Goal: Ask a question

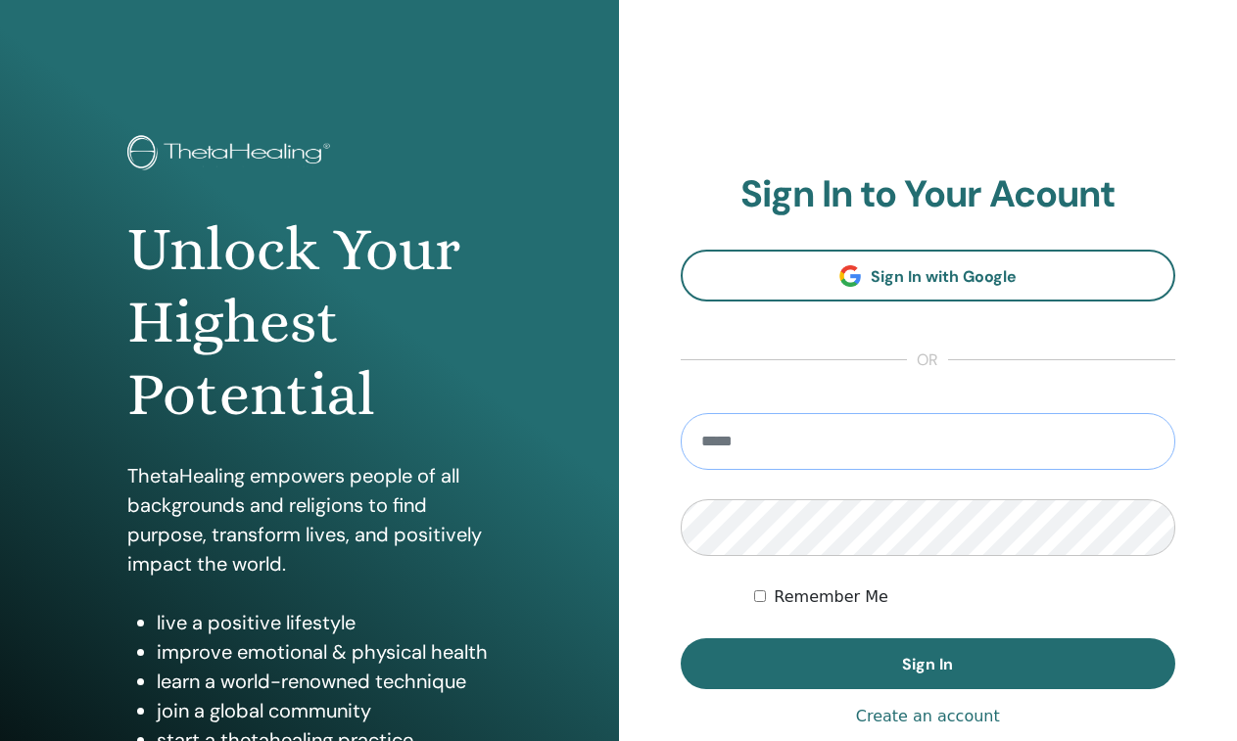
type input "**********"
click at [927, 664] on button "Sign In" at bounding box center [929, 664] width 496 height 51
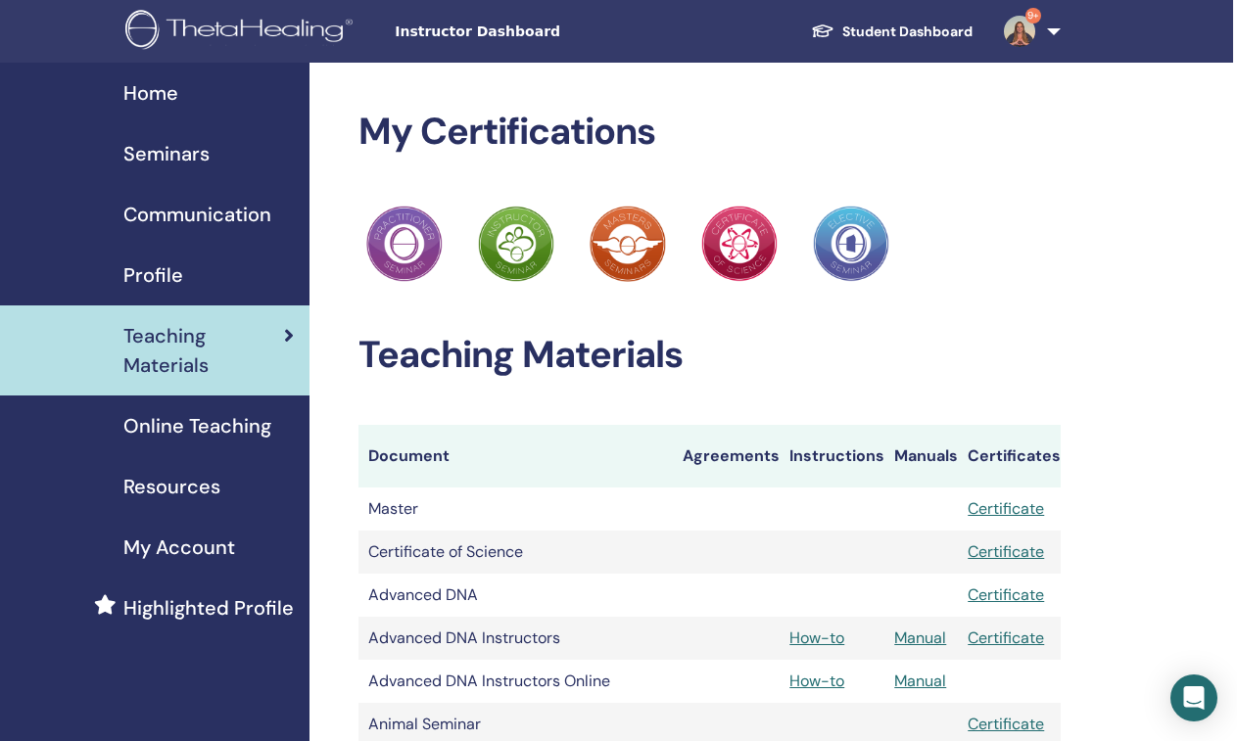
scroll to position [0, 4]
click at [1045, 36] on link "9+" at bounding box center [1028, 31] width 80 height 63
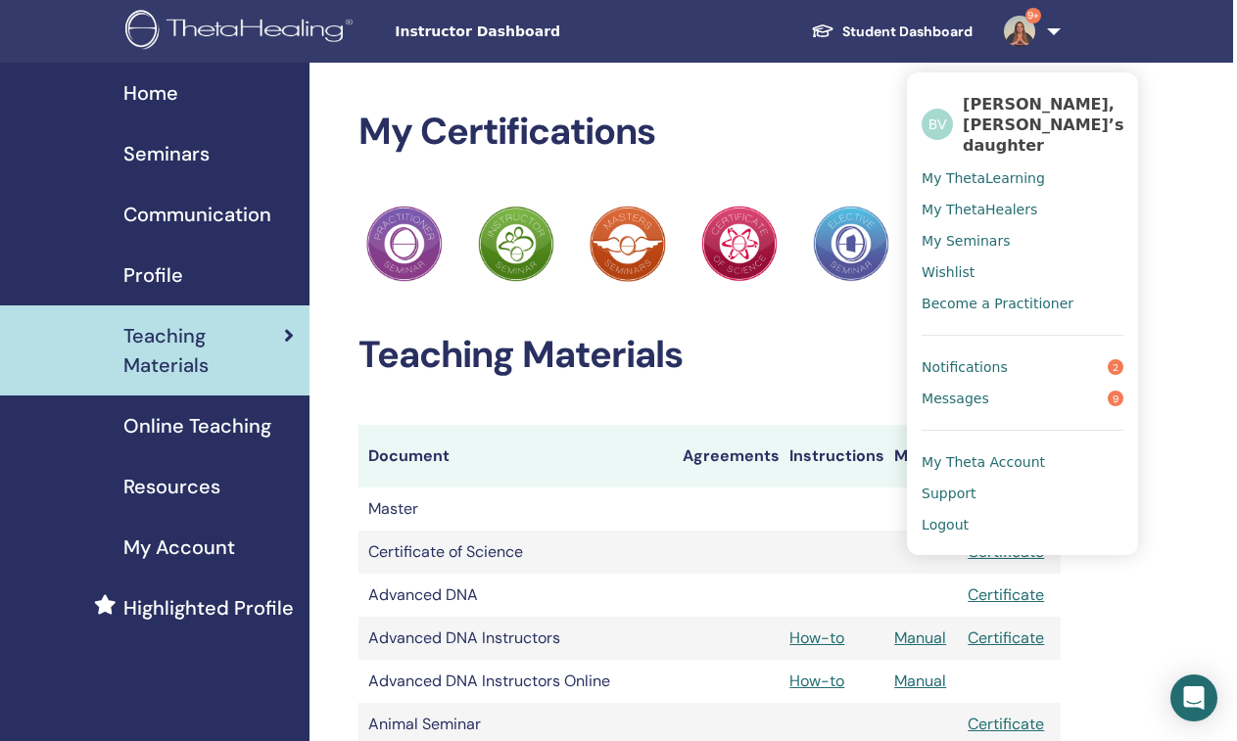
click at [959, 169] on span "My ThetaLearning" at bounding box center [983, 178] width 123 height 18
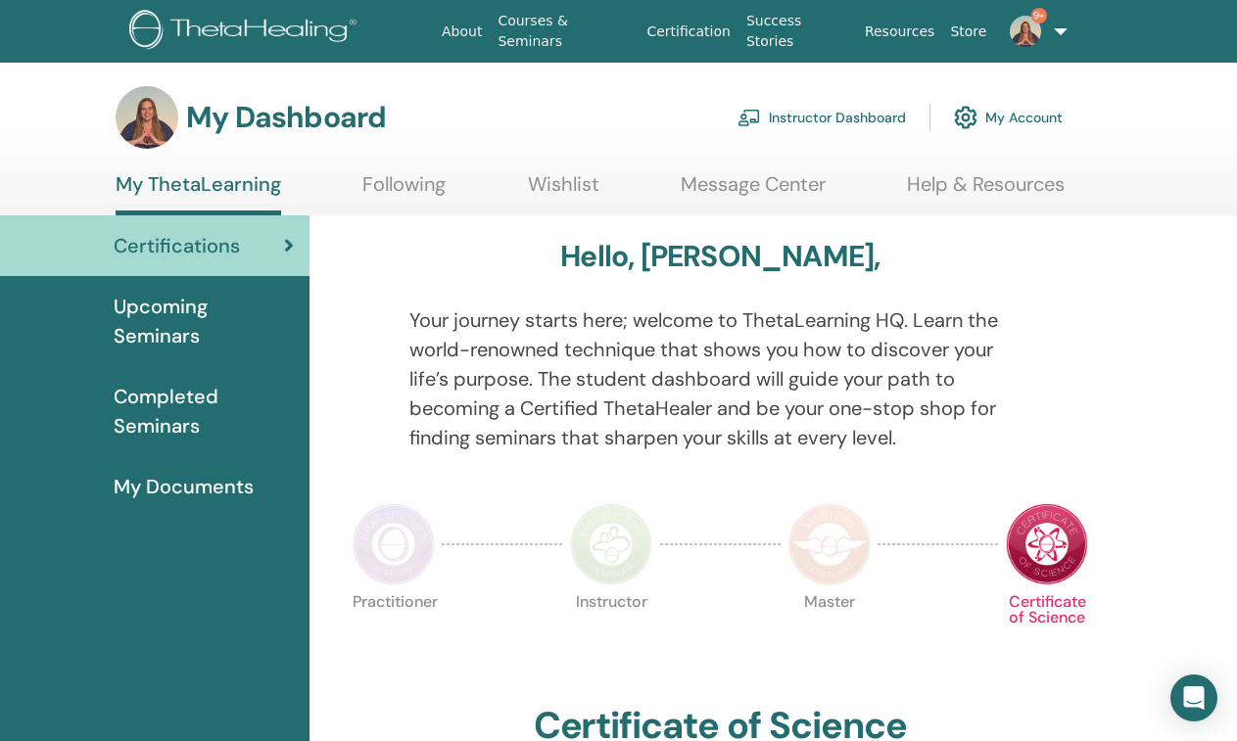
click at [948, 189] on link "Help & Resources" at bounding box center [986, 191] width 158 height 38
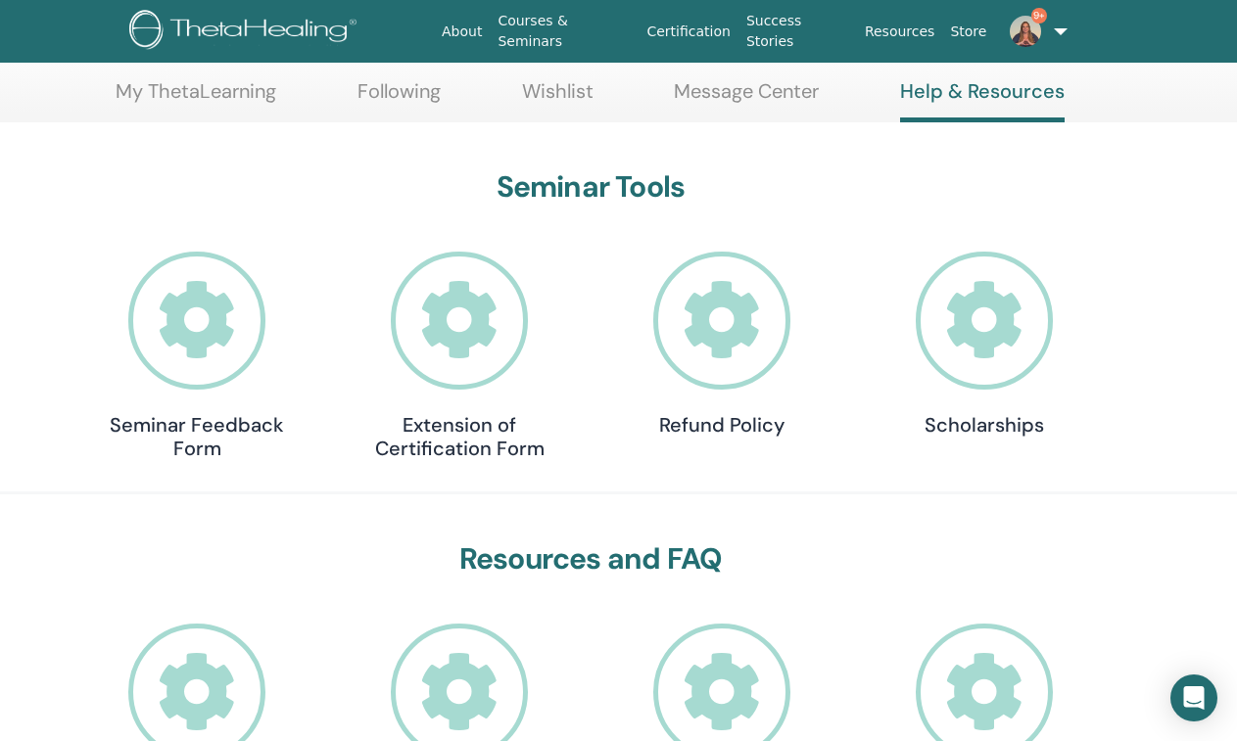
scroll to position [102, 0]
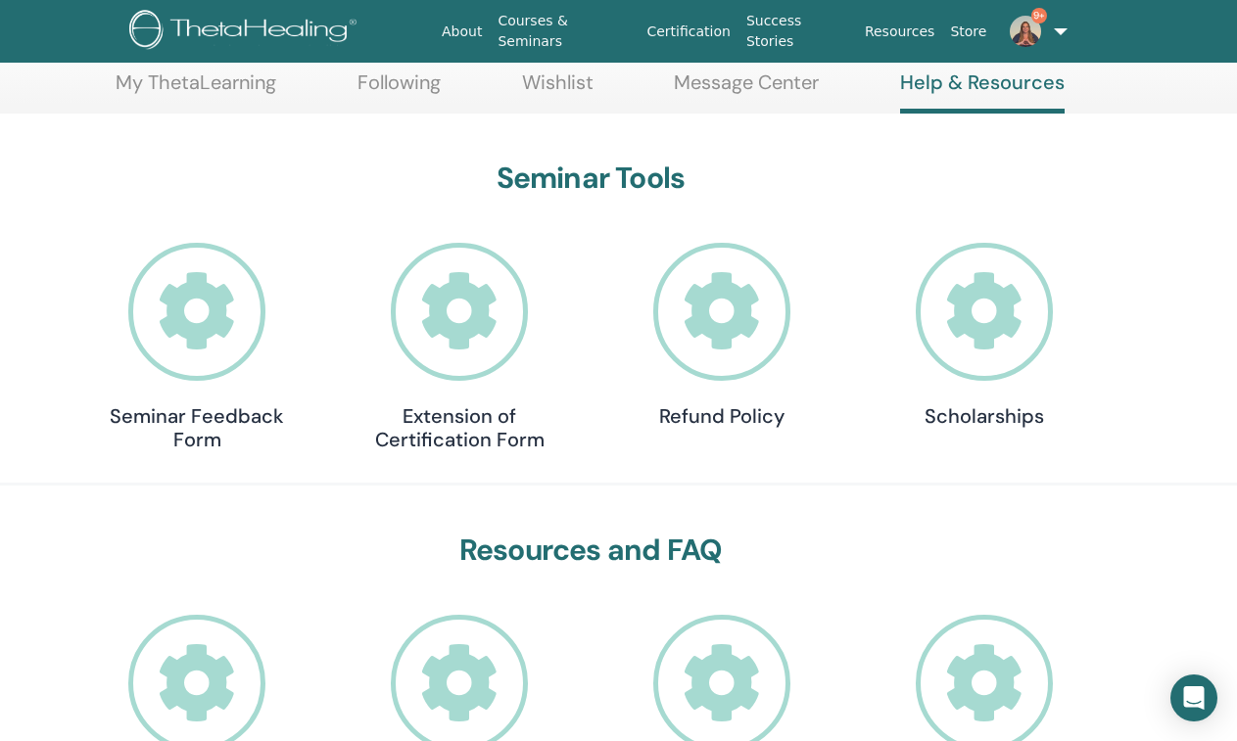
click at [232, 287] on icon at bounding box center [197, 312] width 138 height 138
click at [454, 273] on icon at bounding box center [460, 312] width 138 height 138
click at [715, 338] on icon at bounding box center [722, 312] width 138 height 138
click at [1020, 327] on icon at bounding box center [985, 312] width 138 height 138
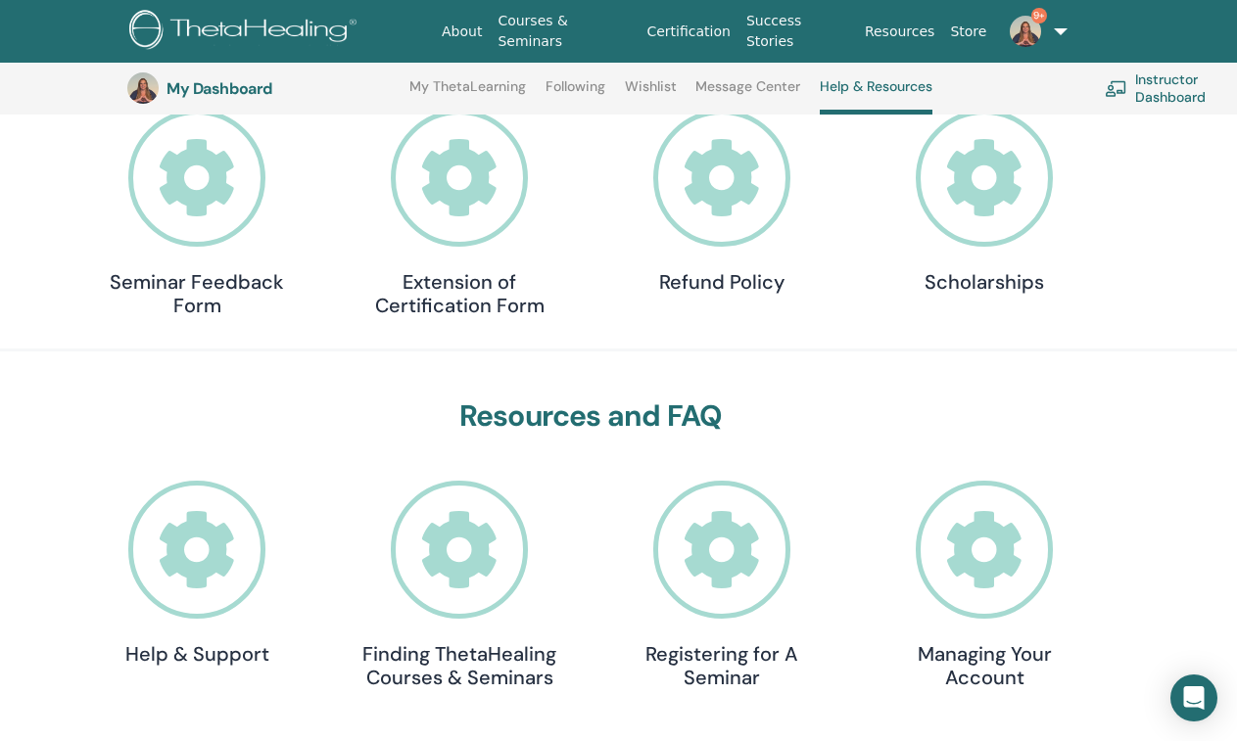
scroll to position [337, 0]
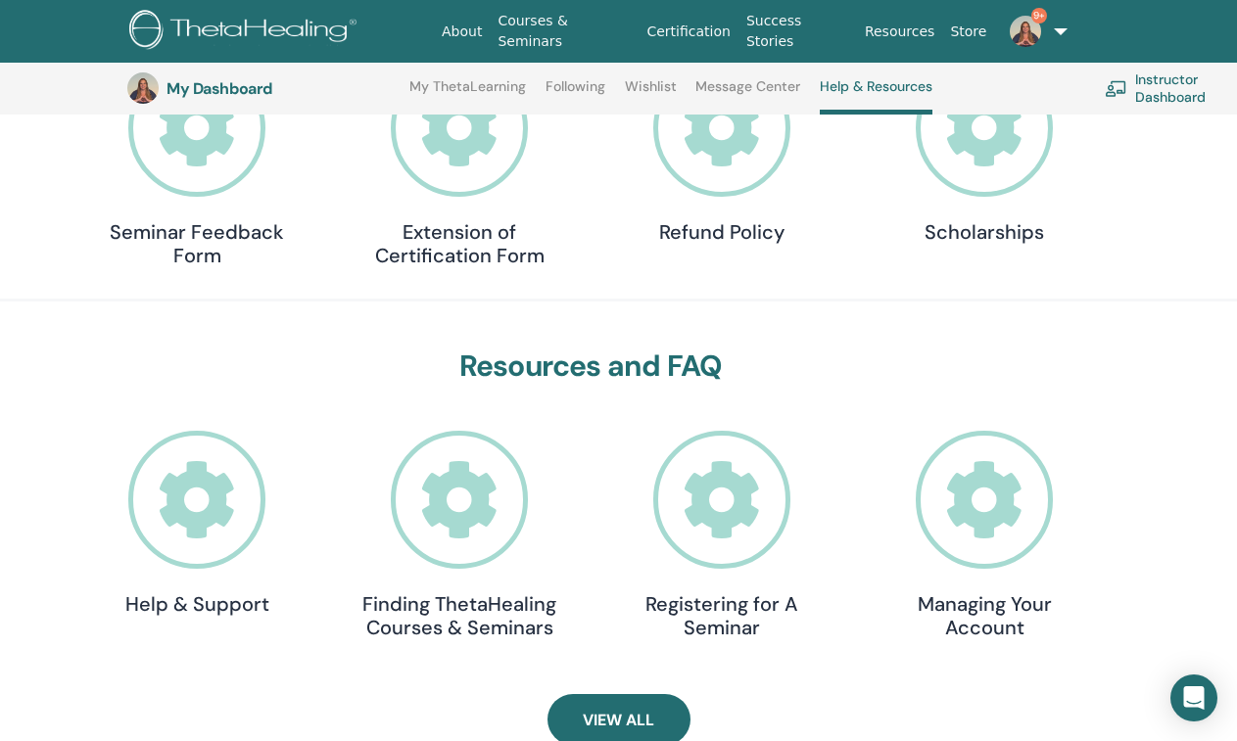
click at [238, 507] on icon at bounding box center [197, 500] width 138 height 138
click at [412, 556] on span at bounding box center [459, 500] width 196 height 138
click at [693, 479] on icon at bounding box center [722, 500] width 138 height 138
click at [958, 516] on icon at bounding box center [985, 500] width 138 height 138
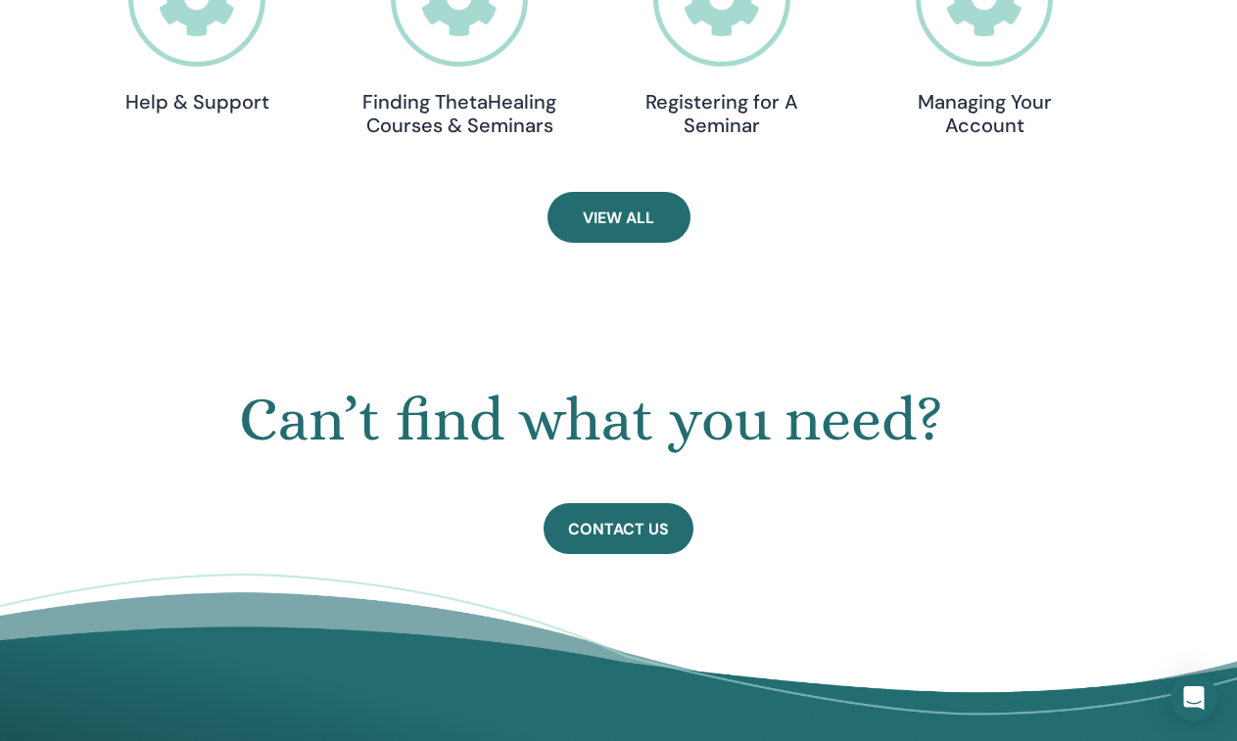
scroll to position [857, 0]
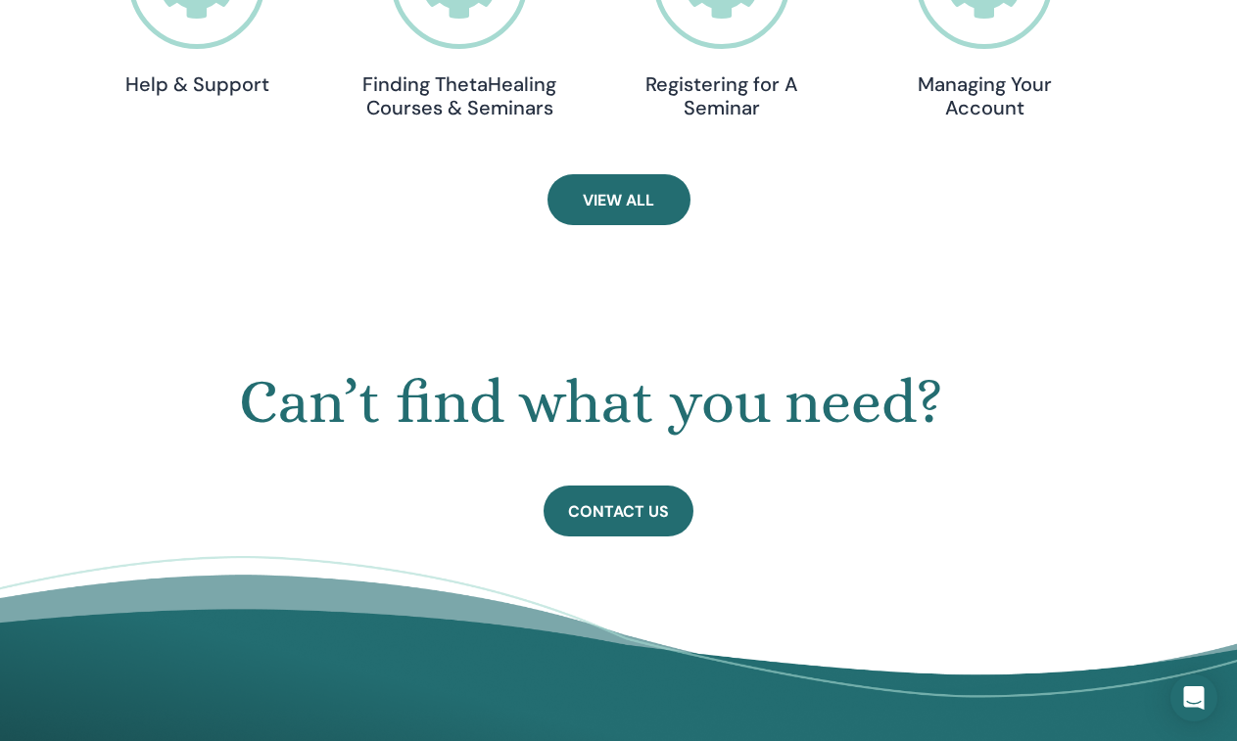
click at [636, 404] on h1 "Can’t find what you need?" at bounding box center [590, 402] width 1013 height 72
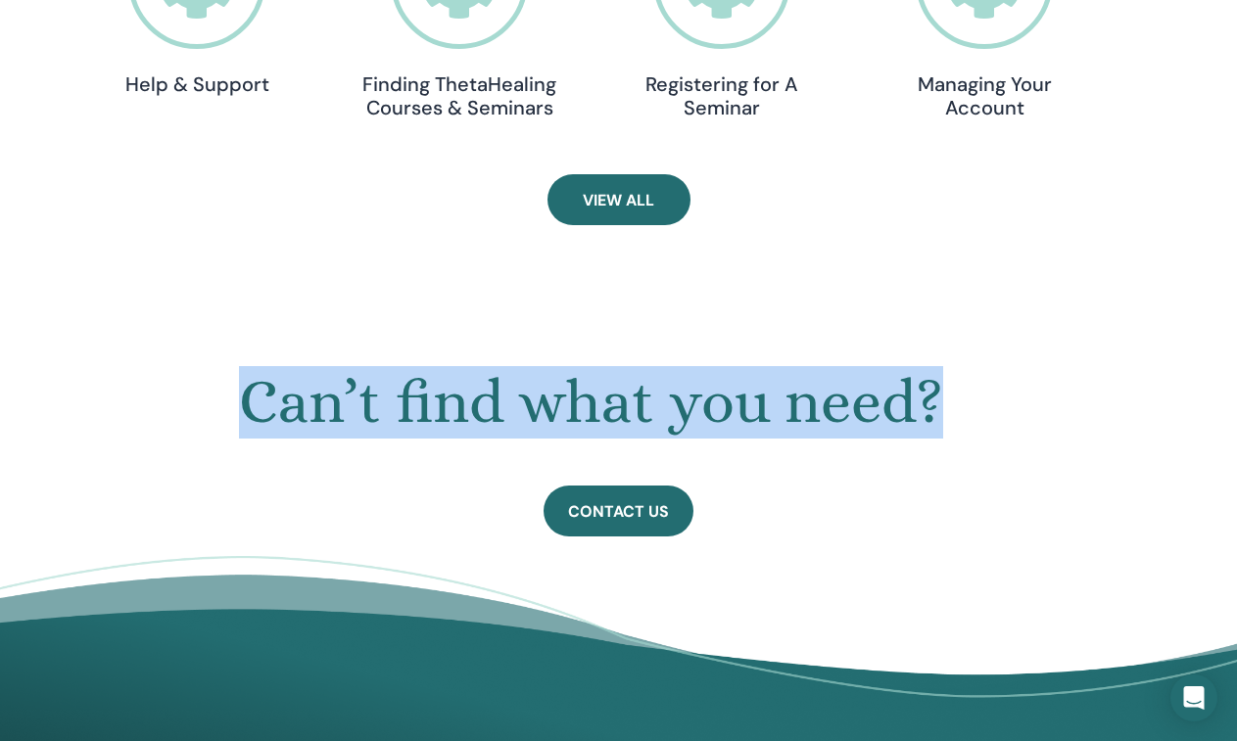
drag, startPoint x: 971, startPoint y: 407, endPoint x: 229, endPoint y: 402, distance: 742.3
click at [229, 402] on h1 "Can’t find what you need?" at bounding box center [590, 402] width 1013 height 72
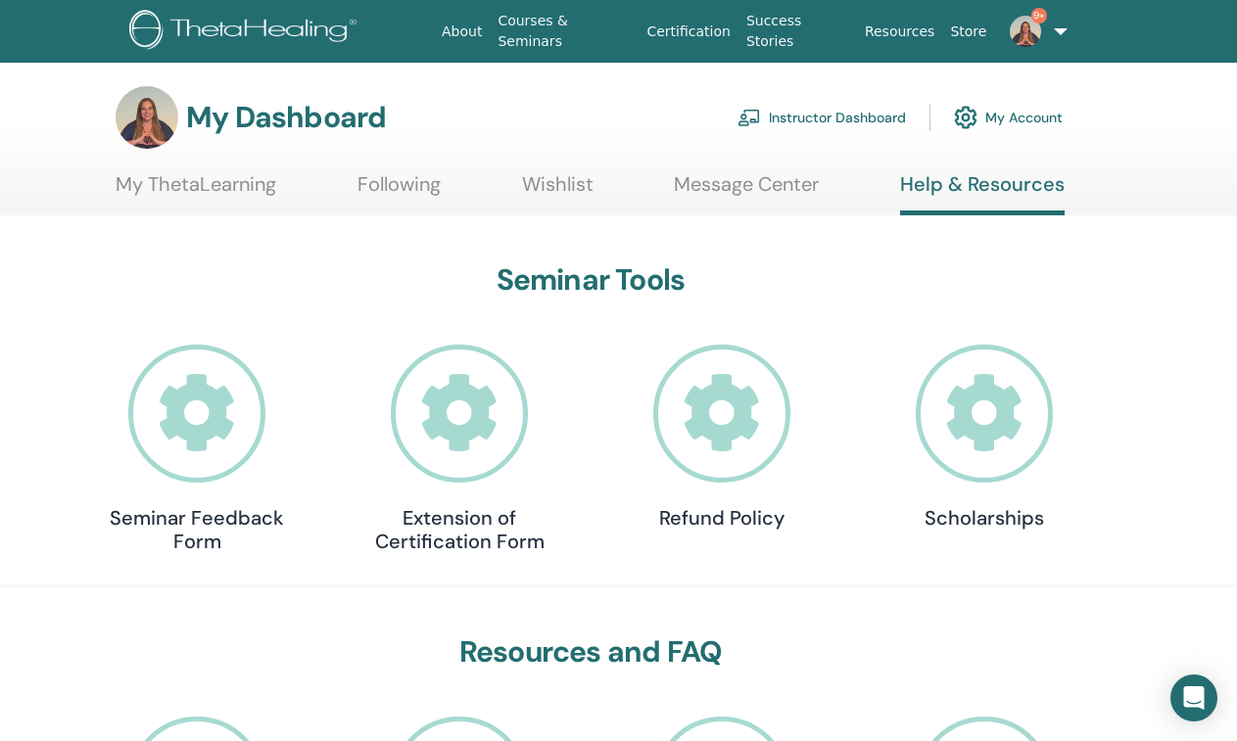
scroll to position [0, 0]
